Goal: Transaction & Acquisition: Purchase product/service

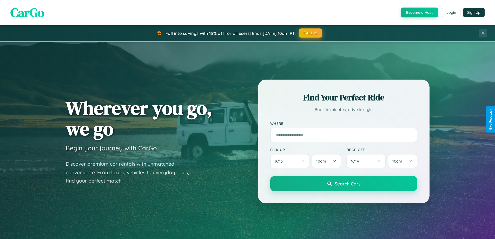
click at [311, 33] on button "FALL15" at bounding box center [310, 32] width 23 height 9
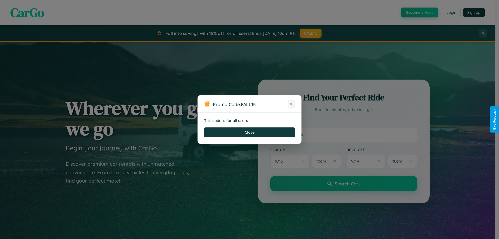
click at [291, 104] on icon at bounding box center [291, 103] width 5 height 5
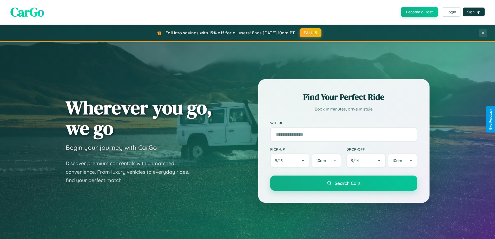
scroll to position [15, 0]
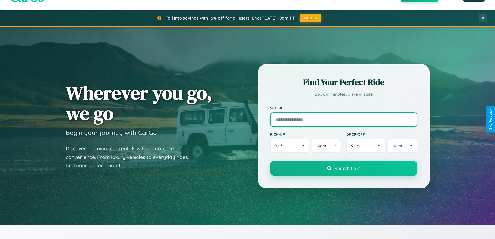
click at [343, 119] on input "text" at bounding box center [343, 119] width 147 height 15
type input "**********"
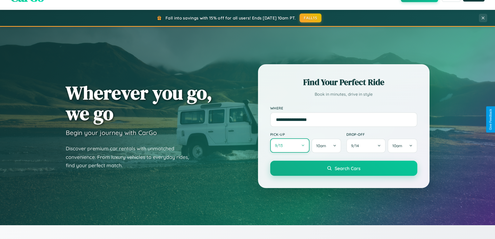
click at [290, 145] on button "9 / 13" at bounding box center [289, 145] width 39 height 14
select select "*"
select select "****"
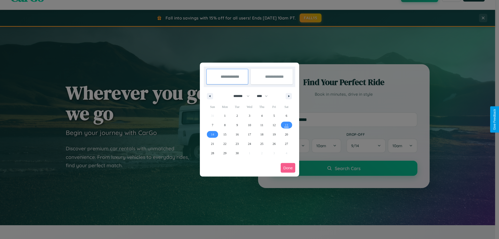
drag, startPoint x: 239, startPoint y: 96, endPoint x: 249, endPoint y: 104, distance: 13.3
click at [239, 96] on select "******* ******** ***** ***** *** **** **** ****** ********* ******* ******** **…" at bounding box center [240, 96] width 22 height 9
select select "*"
drag, startPoint x: 264, startPoint y: 96, endPoint x: 249, endPoint y: 104, distance: 17.2
click at [264, 96] on select "**** **** **** **** **** **** **** **** **** **** **** **** **** **** **** ****…" at bounding box center [262, 96] width 16 height 9
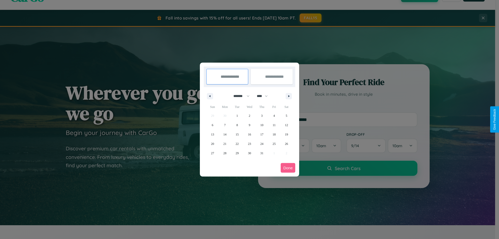
select select "****"
click at [225, 125] on span "6" at bounding box center [225, 124] width 2 height 9
type input "**********"
click at [274, 125] on span "10" at bounding box center [273, 124] width 3 height 9
type input "**********"
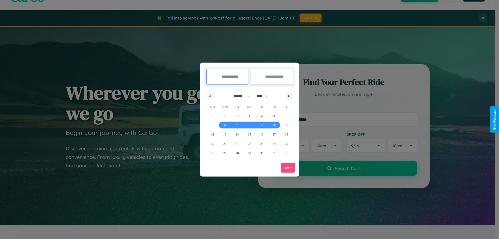
click at [288, 168] on button "Done" at bounding box center [288, 168] width 15 height 10
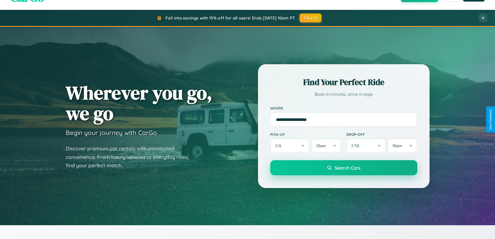
click at [343, 168] on span "Search Cars" at bounding box center [348, 168] width 26 height 6
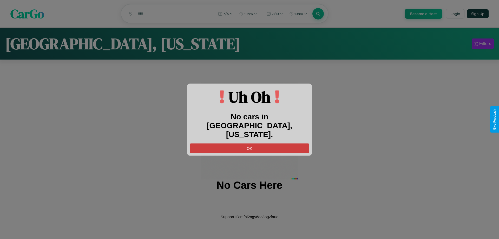
click at [249, 143] on button "OK" at bounding box center [249, 148] width 119 height 10
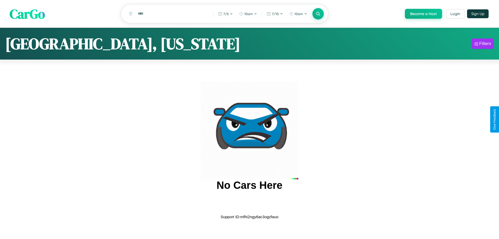
click at [27, 14] on span "CarGo" at bounding box center [27, 14] width 35 height 18
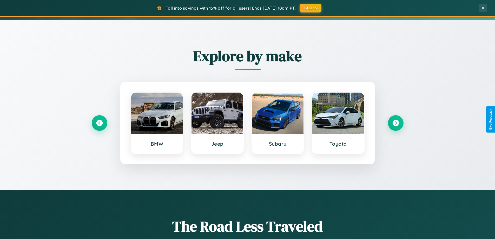
scroll to position [224, 0]
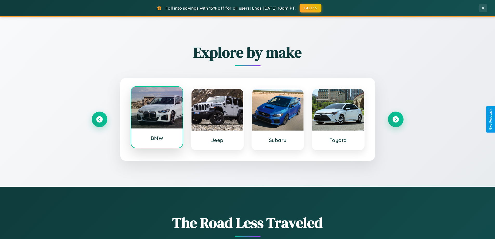
click at [157, 117] on div at bounding box center [157, 108] width 52 height 42
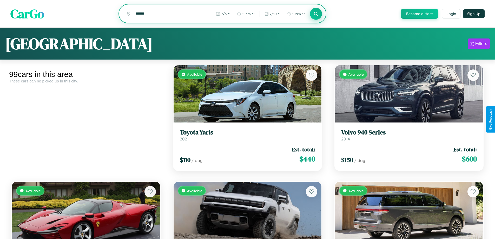
click at [316, 14] on icon at bounding box center [316, 13] width 5 height 5
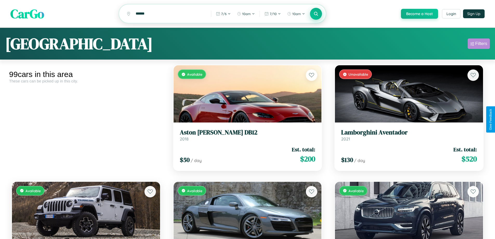
click at [478, 44] on div "Filters" at bounding box center [481, 43] width 12 height 5
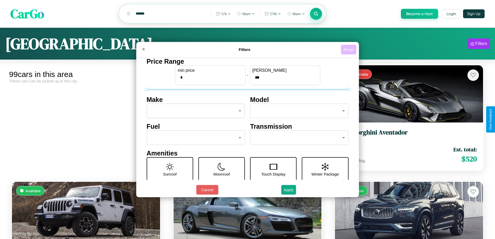
click at [349, 49] on button "Reset" at bounding box center [348, 50] width 15 height 10
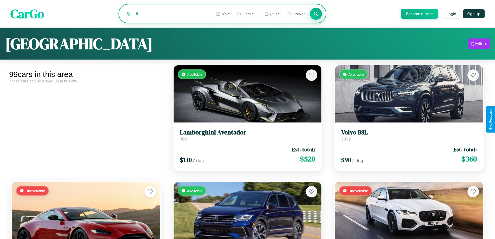
type input "*"
type input "*********"
click at [316, 14] on icon at bounding box center [316, 13] width 5 height 5
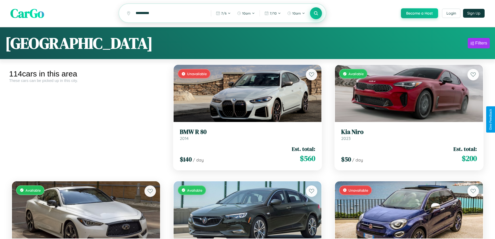
scroll to position [1120, 0]
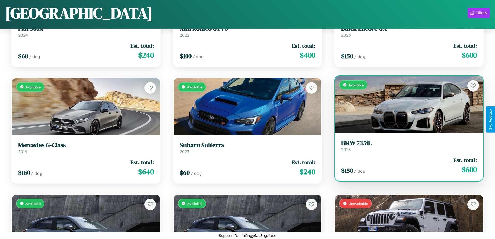
click at [405, 145] on h3 "BMW 735iL" at bounding box center [409, 143] width 136 height 8
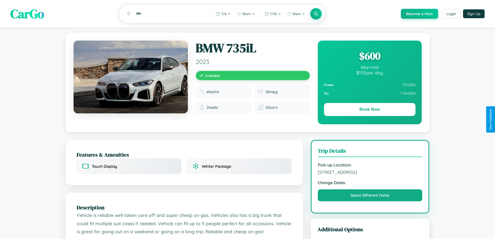
scroll to position [54, 0]
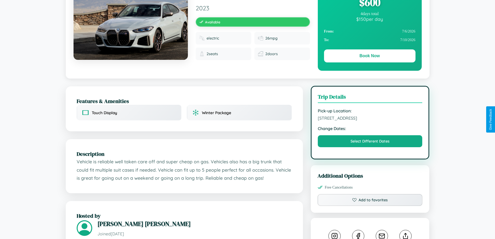
click at [370, 119] on span "[STREET_ADDRESS]" at bounding box center [370, 117] width 105 height 5
click at [370, 119] on span "8182 Elm Street Amsterdam Netherlands 38171" at bounding box center [370, 117] width 105 height 5
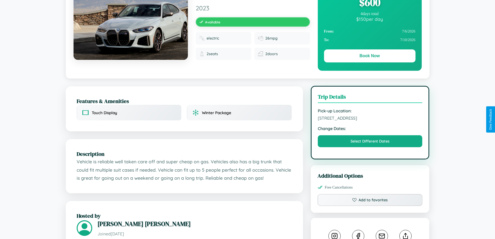
click at [370, 119] on span "8182 Elm Street Amsterdam Netherlands 38171" at bounding box center [370, 117] width 105 height 5
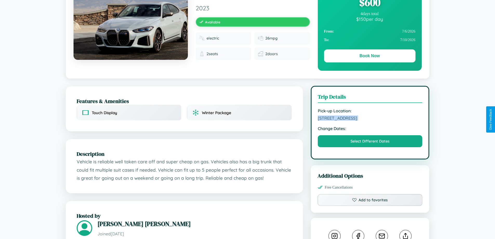
click at [370, 119] on span "8182 Elm Street Amsterdam Netherlands 38171" at bounding box center [370, 117] width 105 height 5
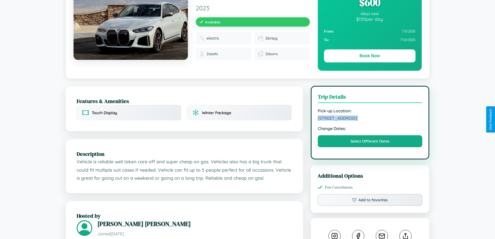
click at [370, 119] on span "8182 Elm Street Amsterdam Netherlands 38171" at bounding box center [370, 117] width 105 height 5
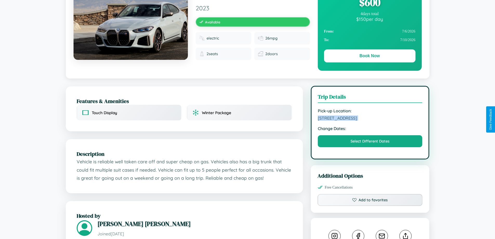
click at [370, 119] on span "8182 Elm Street Amsterdam Netherlands 38171" at bounding box center [370, 117] width 105 height 5
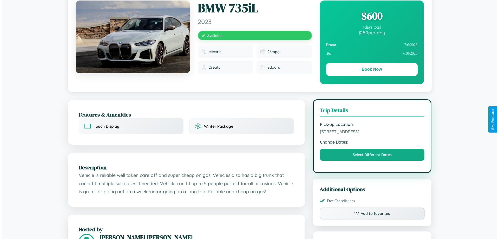
scroll to position [0, 0]
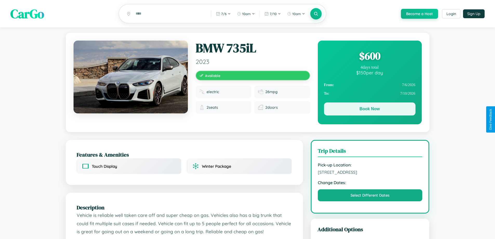
click at [369, 110] on button "Book Now" at bounding box center [369, 108] width 91 height 13
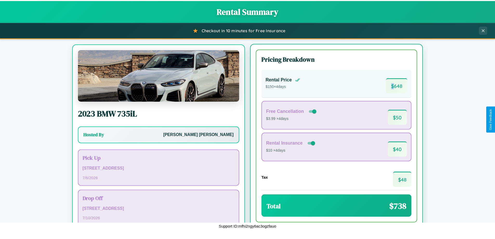
scroll to position [24, 0]
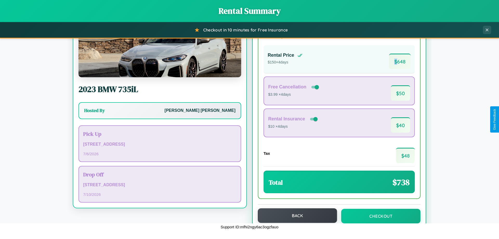
click at [295, 215] on button "Back" at bounding box center [297, 215] width 79 height 15
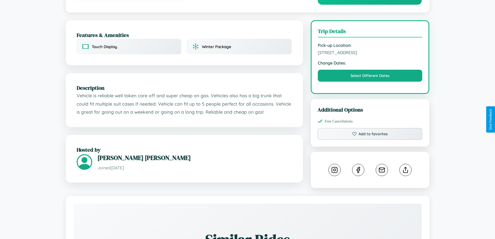
scroll to position [289, 0]
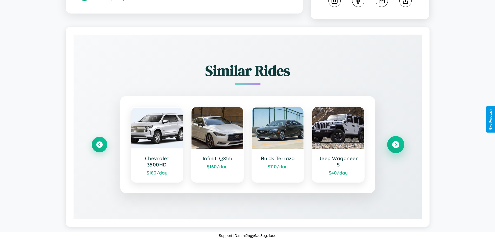
click at [395, 144] on icon at bounding box center [395, 144] width 7 height 7
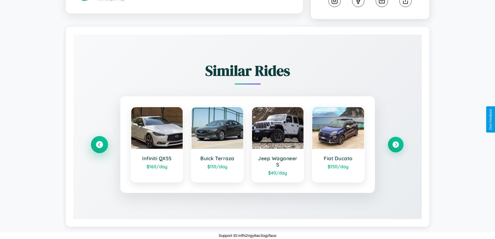
click at [99, 144] on icon at bounding box center [99, 144] width 7 height 7
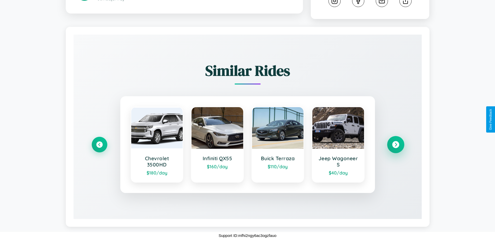
click at [395, 144] on icon at bounding box center [395, 144] width 7 height 7
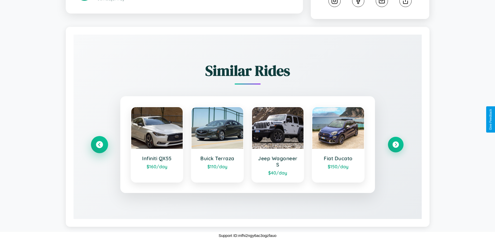
click at [99, 144] on icon at bounding box center [99, 144] width 7 height 7
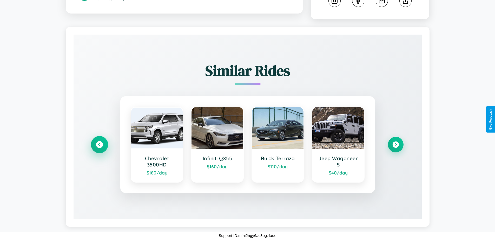
click at [99, 144] on icon at bounding box center [99, 144] width 7 height 7
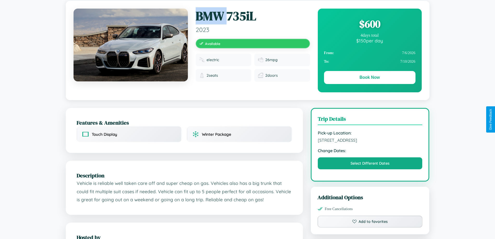
scroll to position [54, 0]
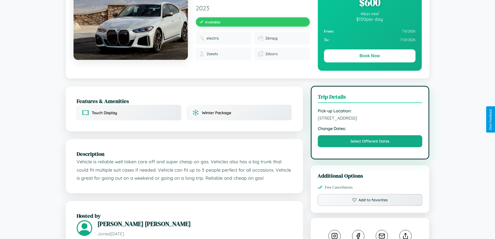
click at [370, 119] on span "8182 Elm Street Amsterdam Netherlands 38171" at bounding box center [370, 117] width 105 height 5
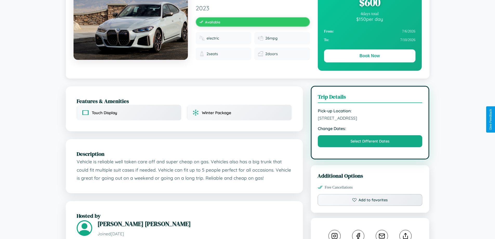
click at [370, 119] on span "8182 Elm Street Amsterdam Netherlands 38171" at bounding box center [370, 117] width 105 height 5
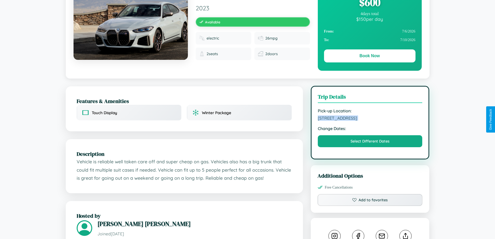
click at [370, 119] on span "8182 Elm Street Amsterdam Netherlands 38171" at bounding box center [370, 117] width 105 height 5
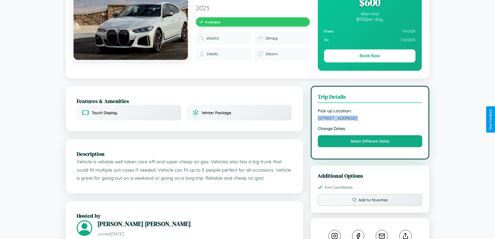
click at [370, 119] on span "8182 Elm Street Amsterdam Netherlands 38171" at bounding box center [370, 117] width 105 height 5
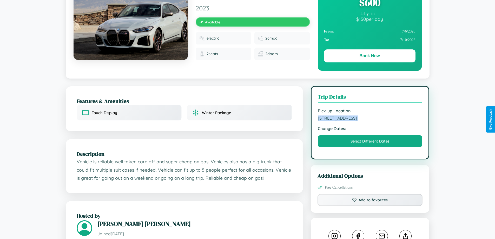
click at [370, 119] on span "8182 Elm Street Amsterdam Netherlands 38171" at bounding box center [370, 117] width 105 height 5
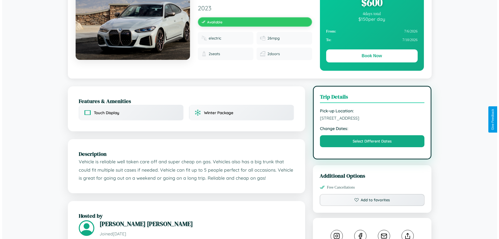
scroll to position [135, 0]
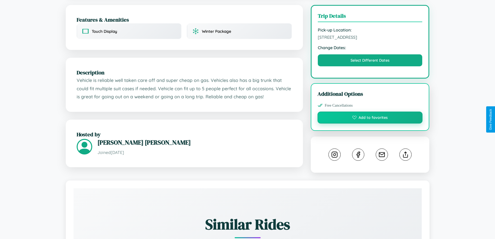
click at [370, 118] on button "Add to favorites" at bounding box center [369, 117] width 105 height 12
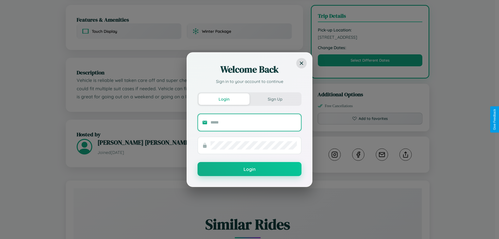
click at [254, 122] on input "text" at bounding box center [253, 122] width 86 height 8
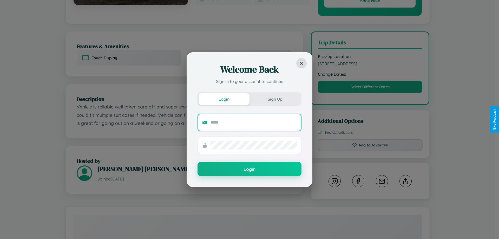
scroll to position [0, 0]
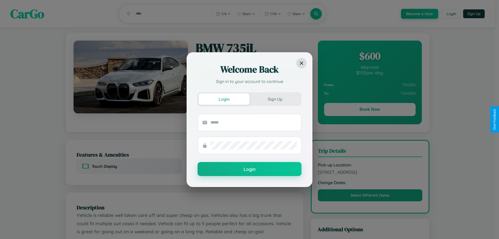
click at [369, 110] on div "Welcome Back Sign in to your account to continue Login Sign Up Login" at bounding box center [249, 119] width 499 height 239
